Goal: Book appointment/travel/reservation

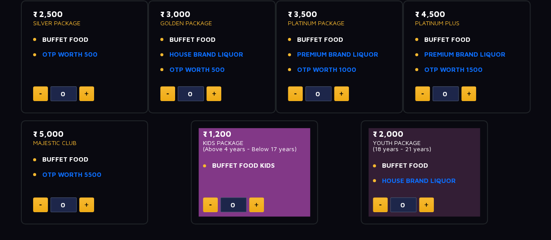
scroll to position [174, 0]
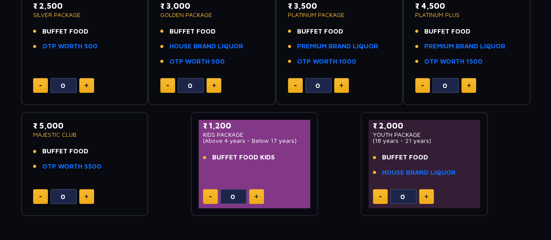
click at [84, 84] on button at bounding box center [86, 85] width 15 height 15
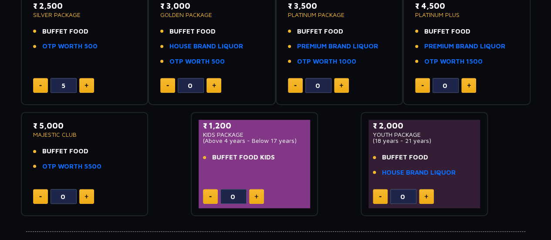
click at [85, 84] on img at bounding box center [87, 85] width 4 height 4
type input "6"
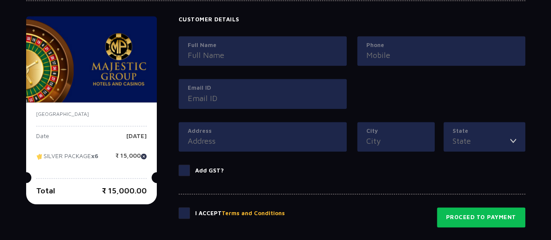
scroll to position [392, 0]
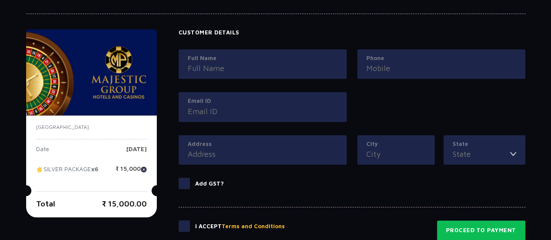
click at [210, 70] on input "Full Name" at bounding box center [263, 68] width 150 height 12
